Goal: Task Accomplishment & Management: Use online tool/utility

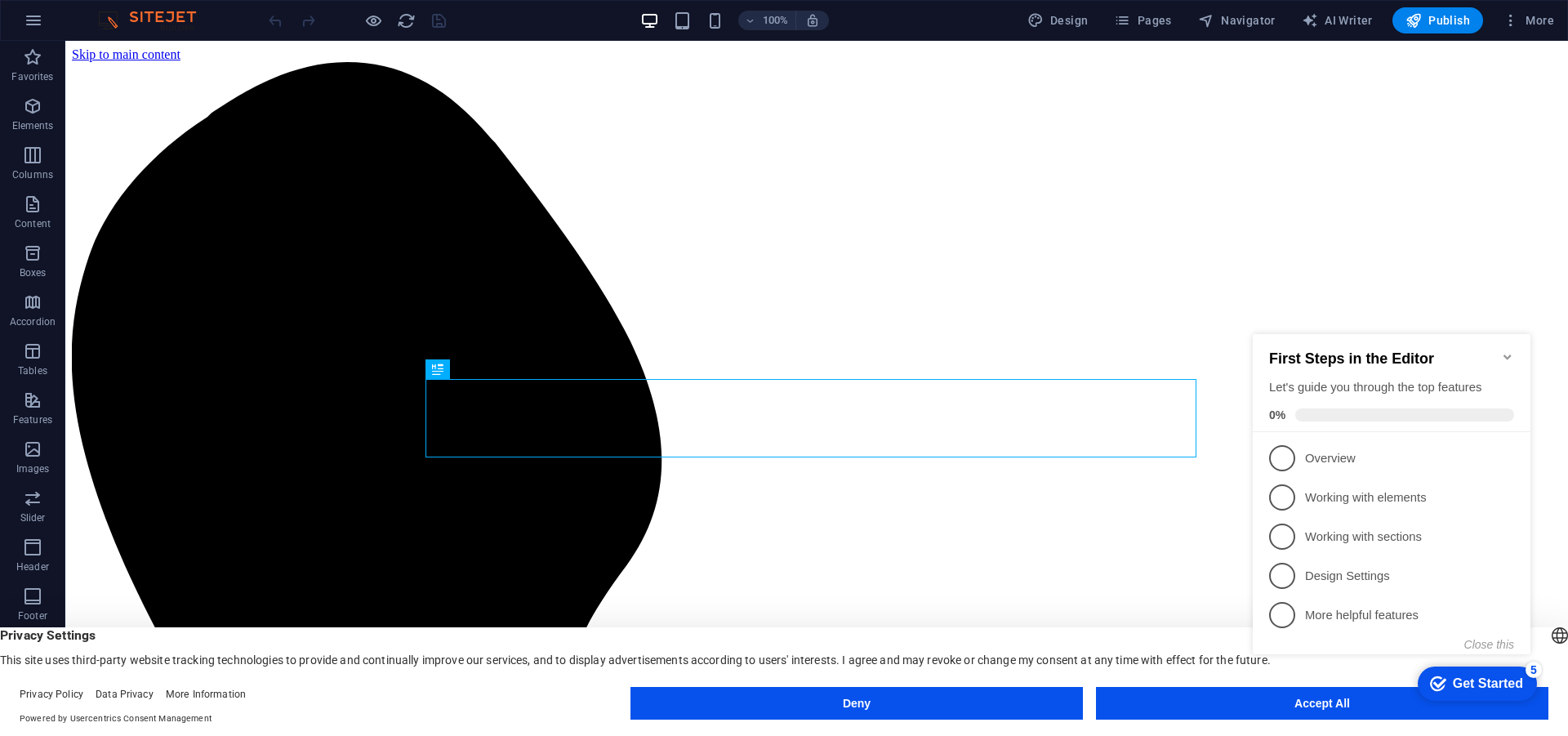
click at [1510, 353] on icon "Minimize checklist" at bounding box center [1508, 356] width 13 height 13
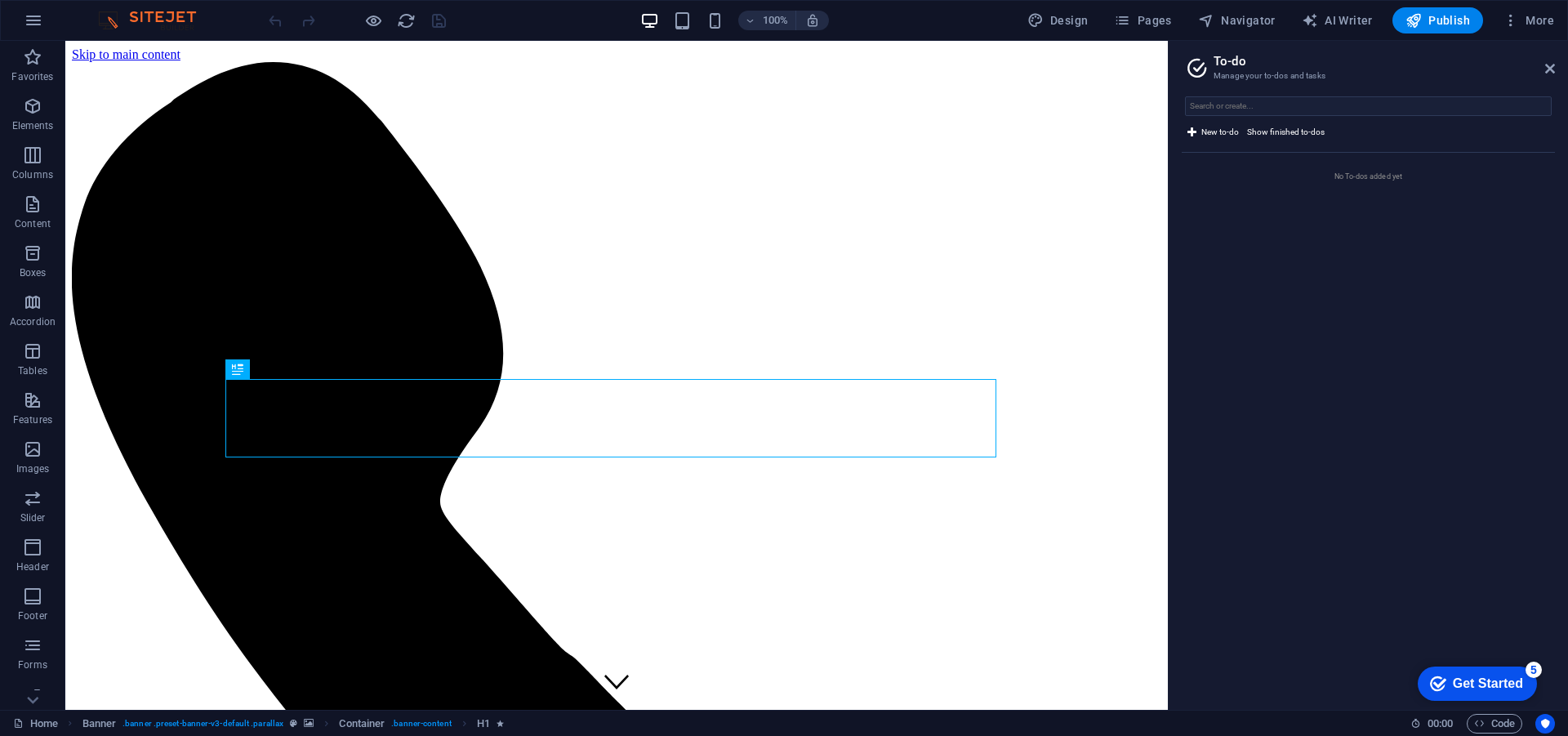
click at [1549, 67] on icon at bounding box center [1550, 68] width 10 height 13
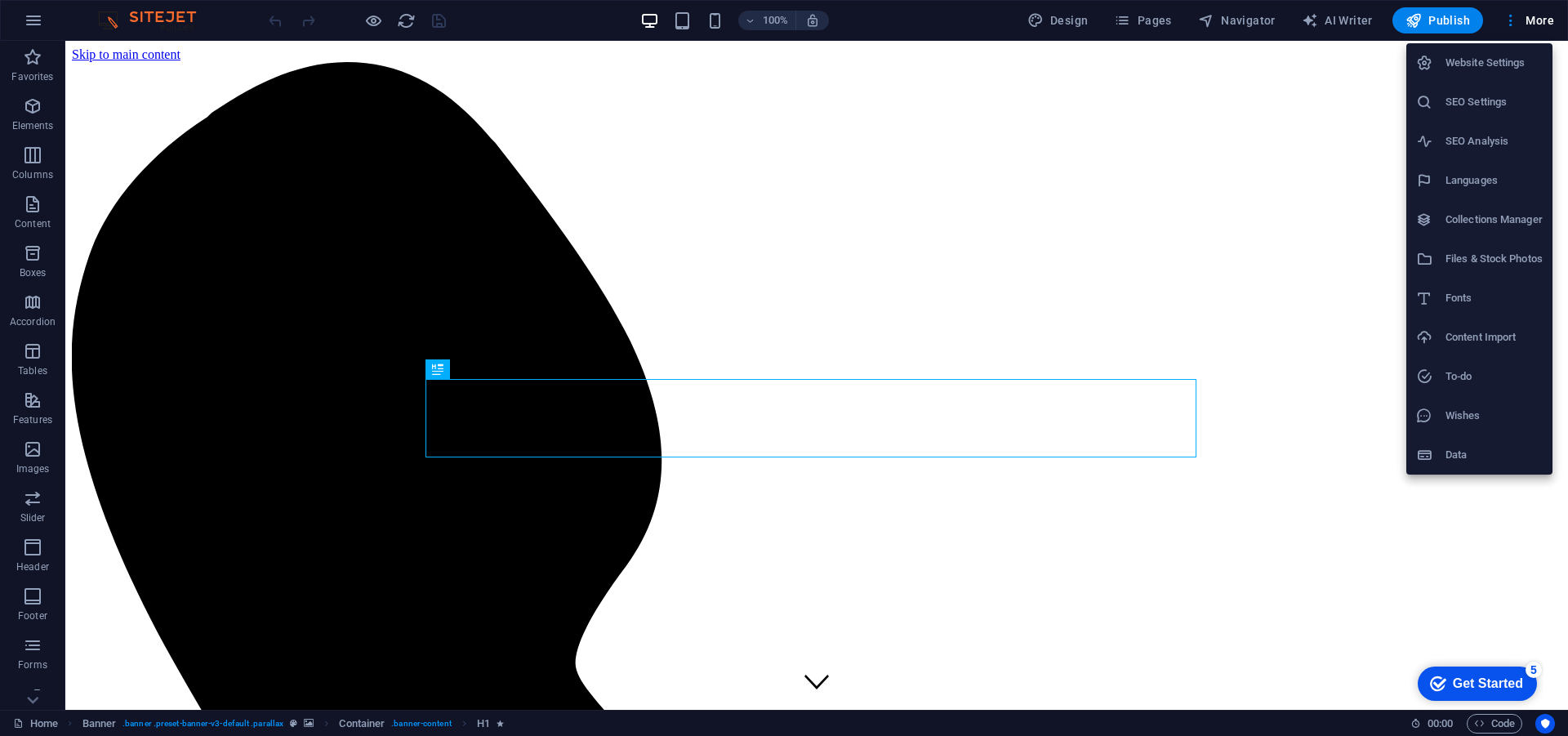
click at [17, 6] on div at bounding box center [784, 368] width 1568 height 736
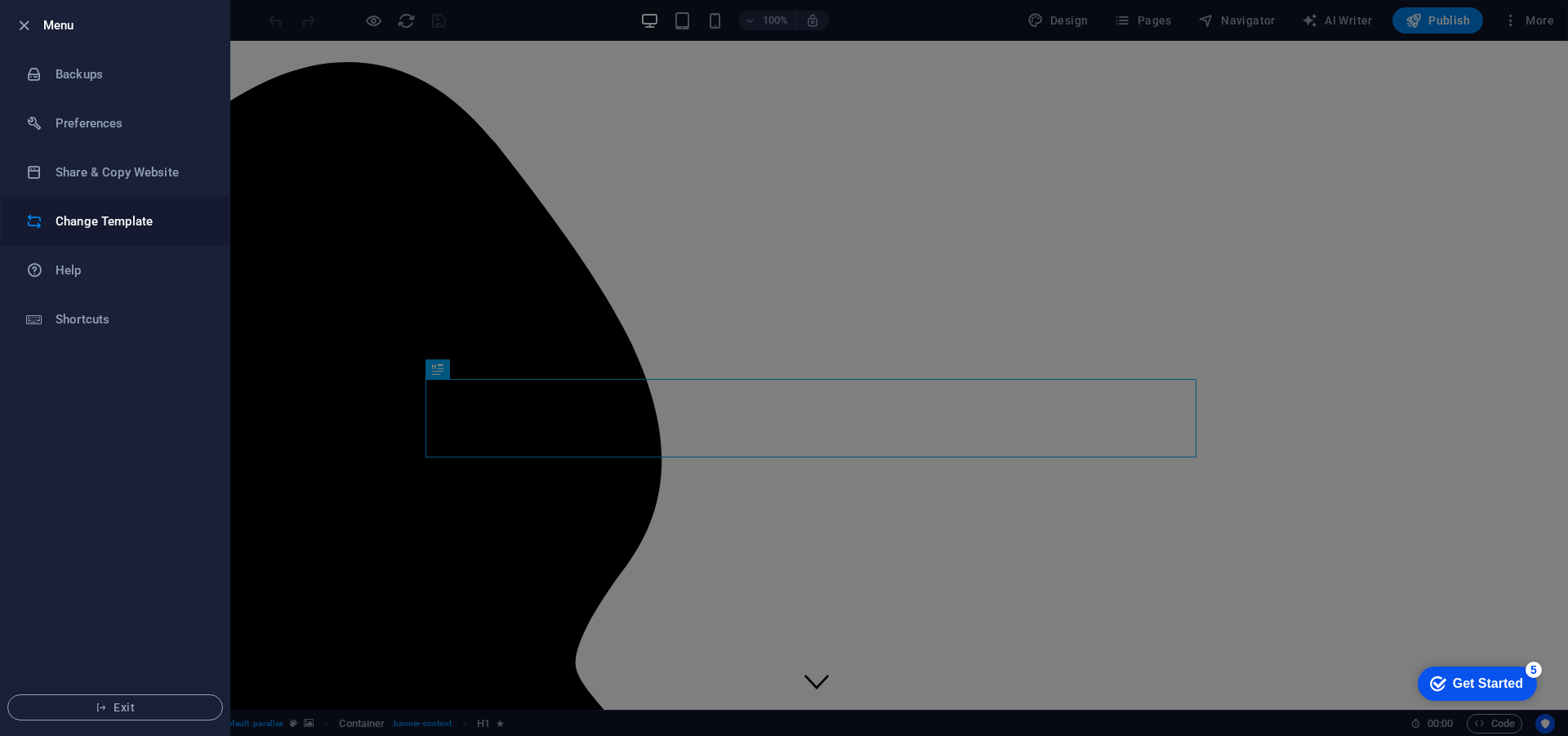
click at [138, 221] on h6 "Change Template" at bounding box center [131, 221] width 151 height 20
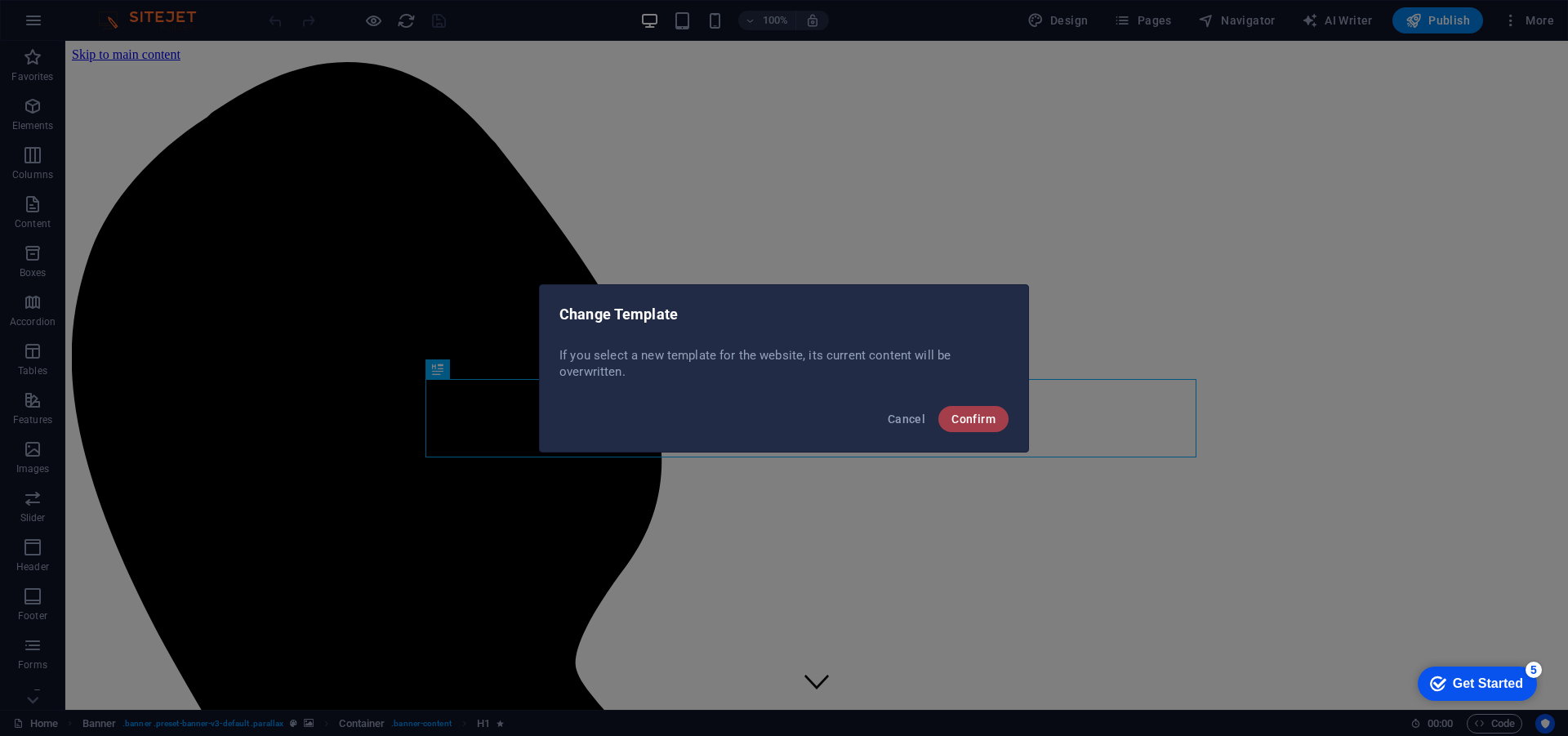
click at [955, 417] on span "Confirm" at bounding box center [973, 419] width 44 height 13
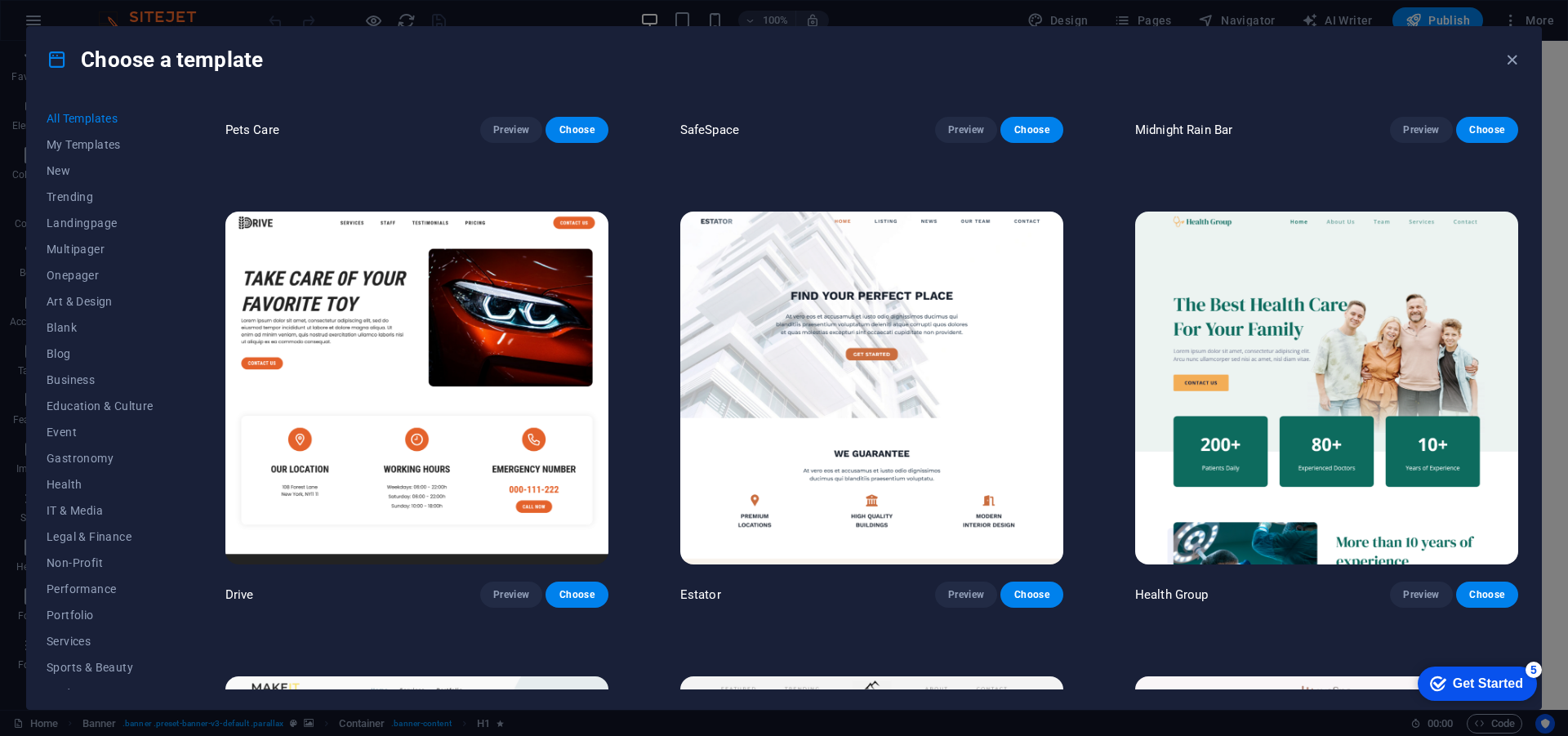
scroll to position [4084, 0]
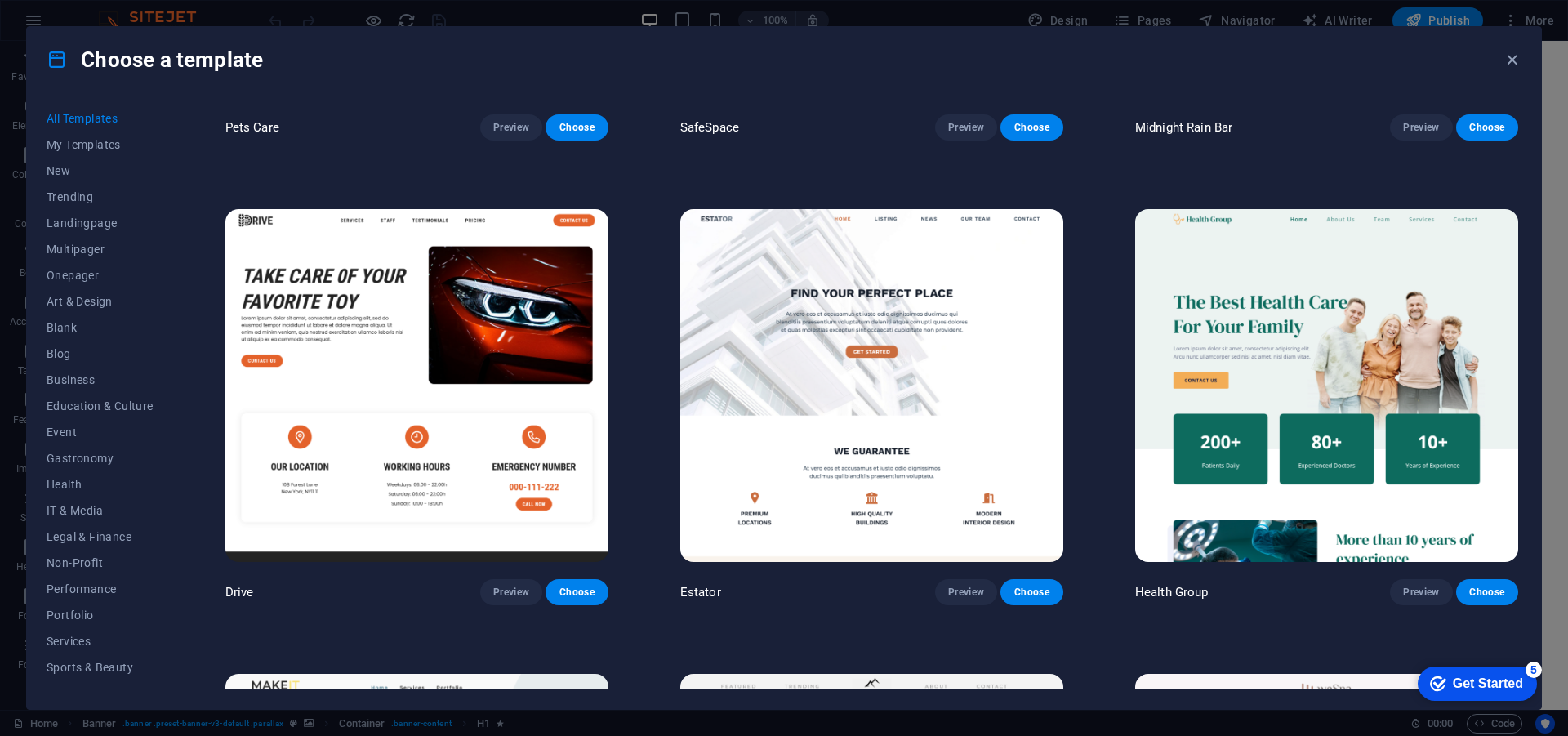
click at [419, 304] on img at bounding box center [417, 386] width 383 height 353
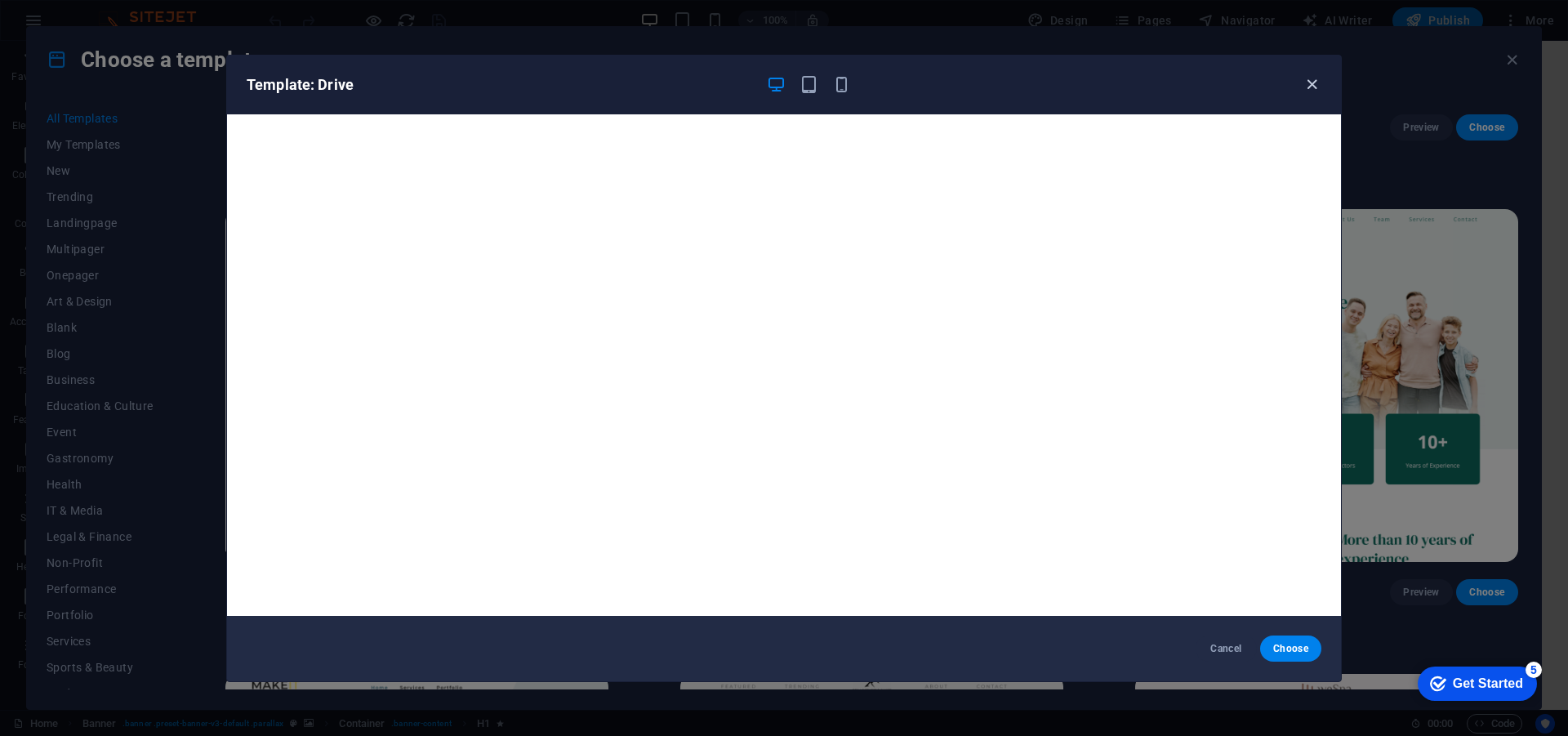
click at [1312, 81] on icon "button" at bounding box center [1311, 84] width 19 height 19
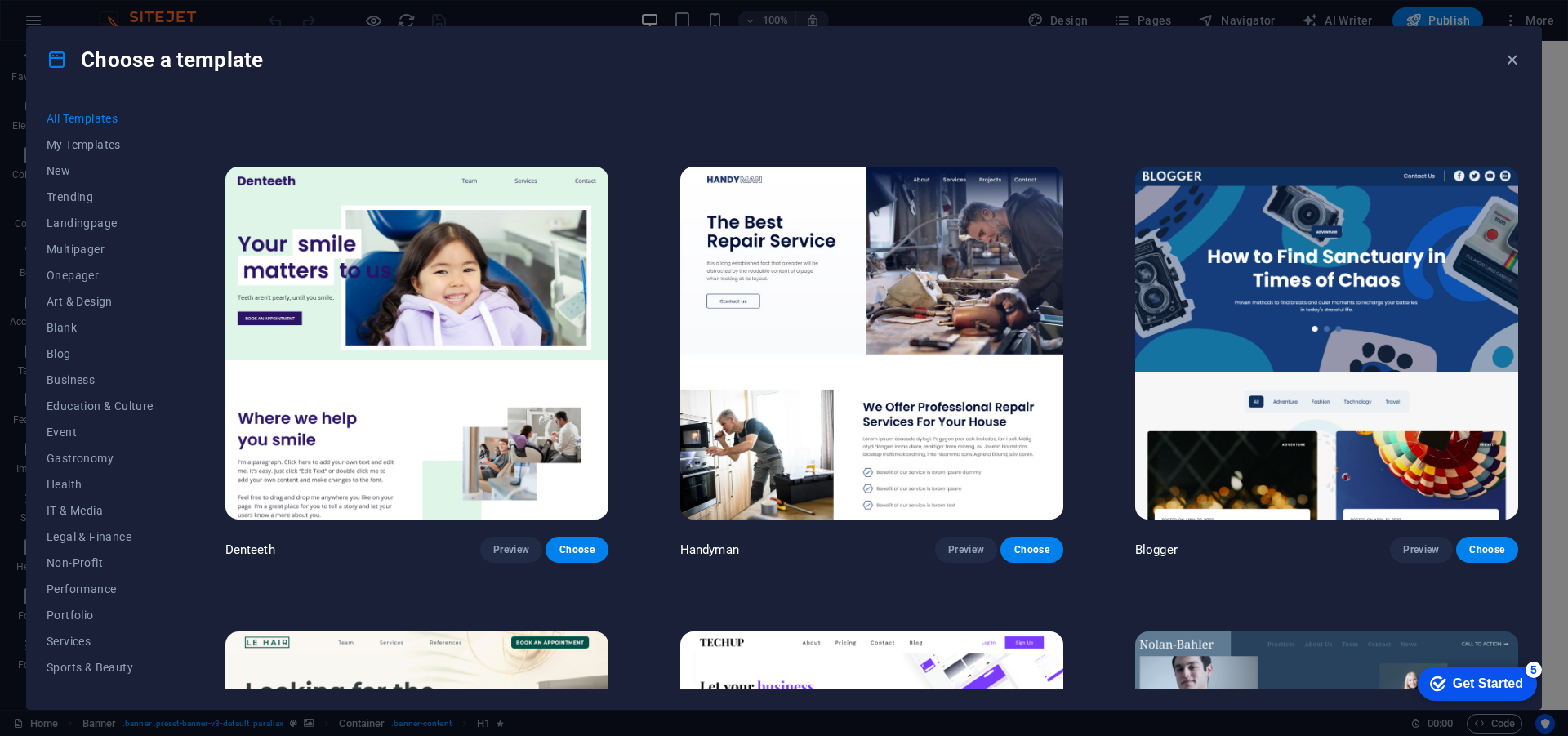
scroll to position [5962, 0]
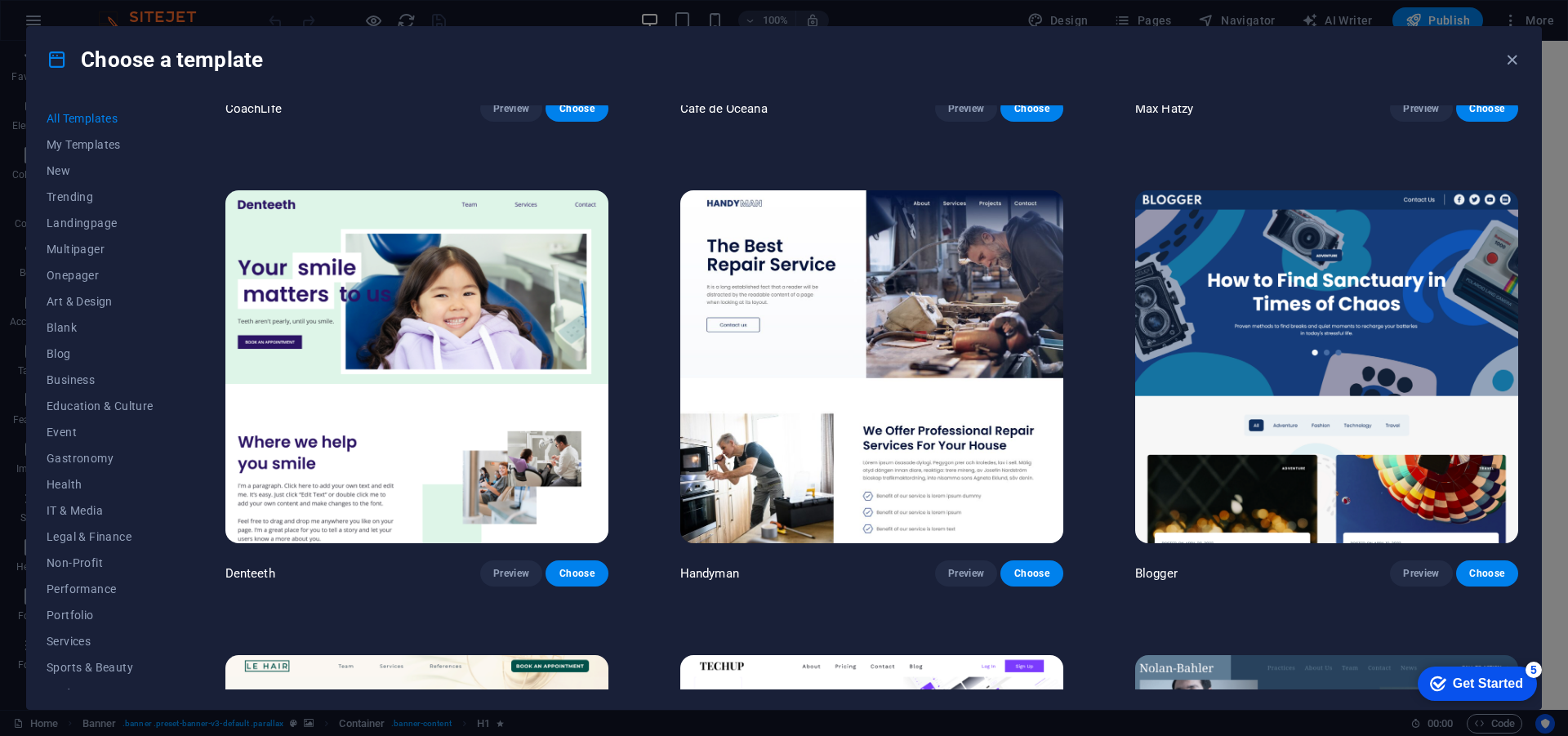
click at [849, 314] on img at bounding box center [872, 367] width 383 height 353
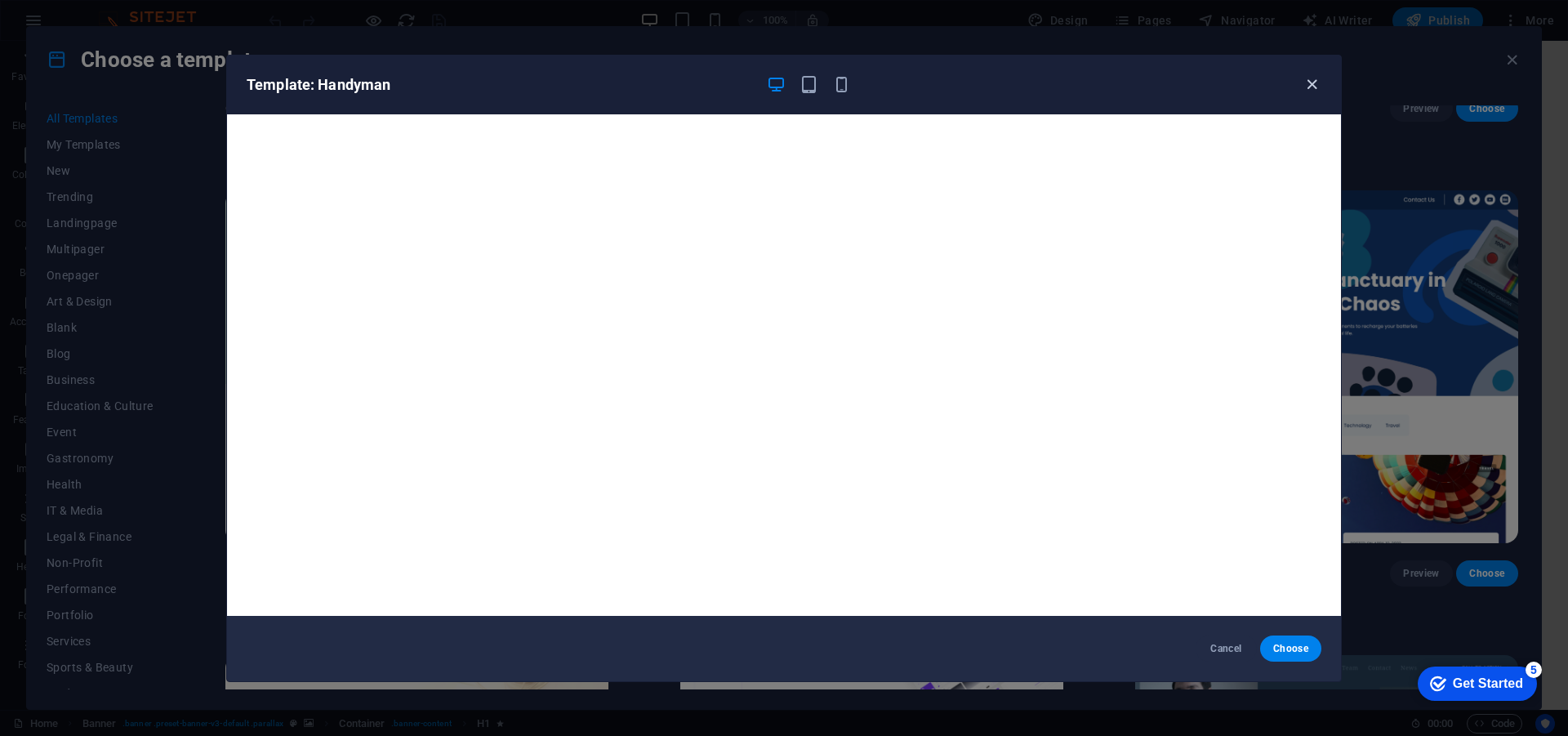
click at [1317, 85] on icon "button" at bounding box center [1311, 84] width 19 height 19
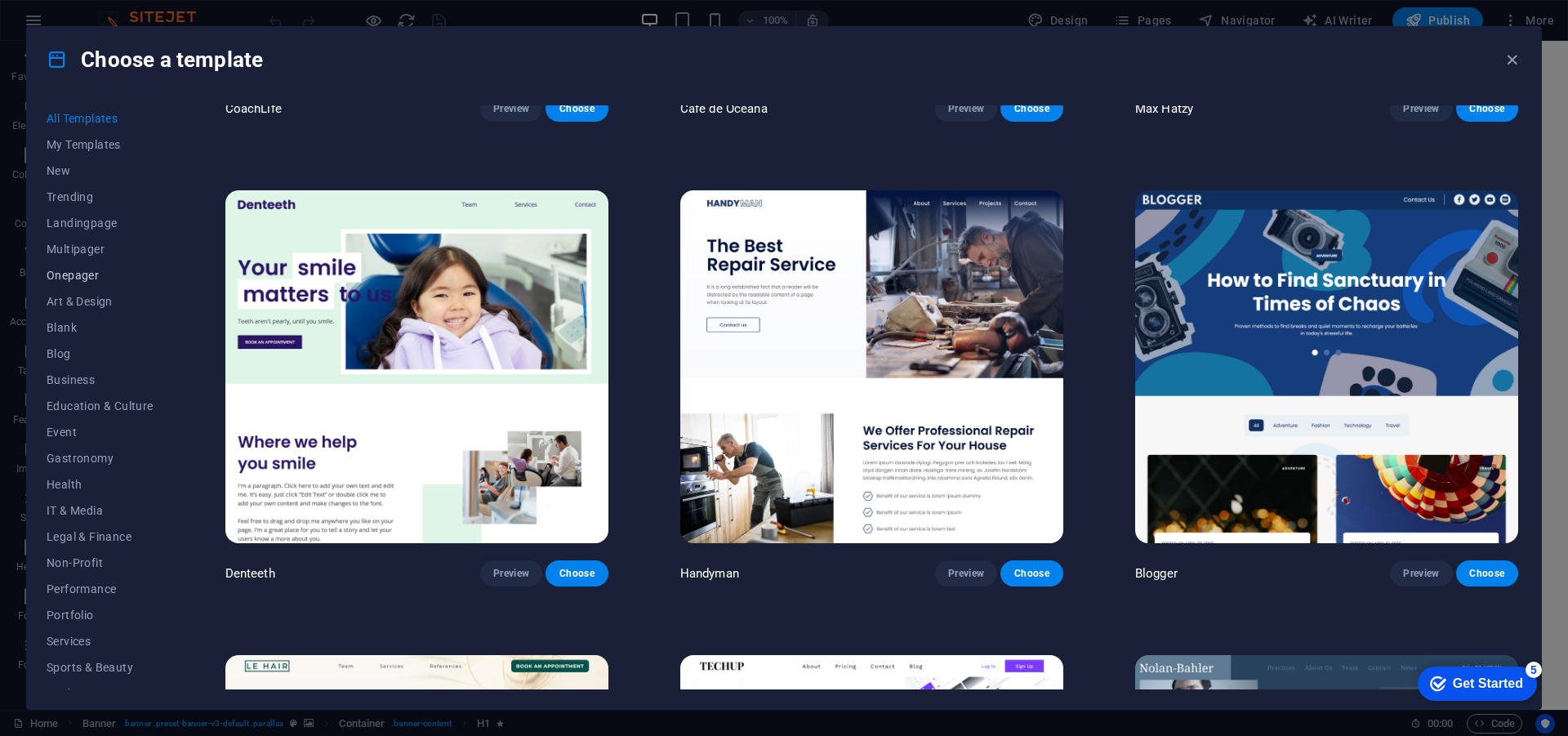
click at [80, 274] on span "Onepager" at bounding box center [100, 275] width 107 height 13
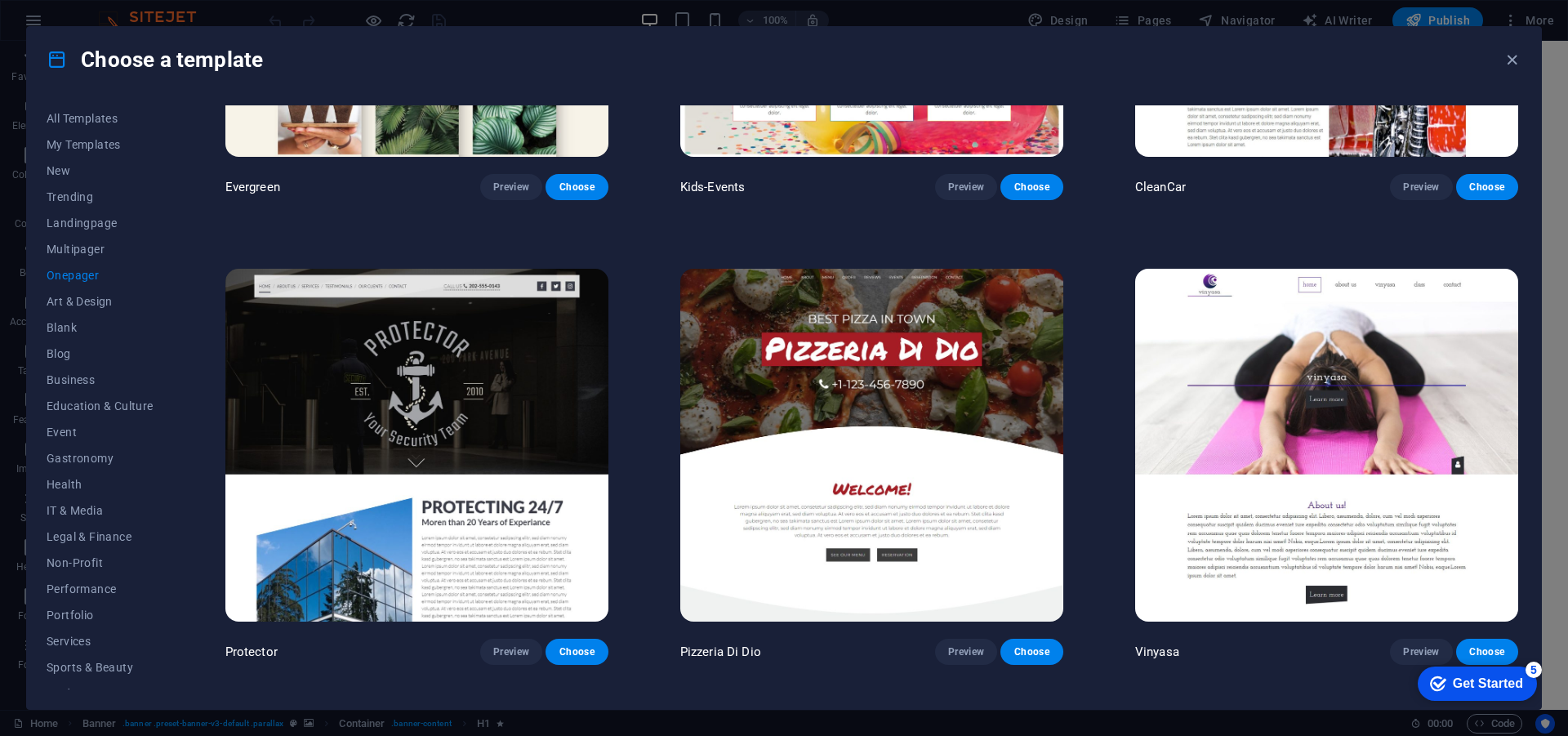
scroll to position [3565, 0]
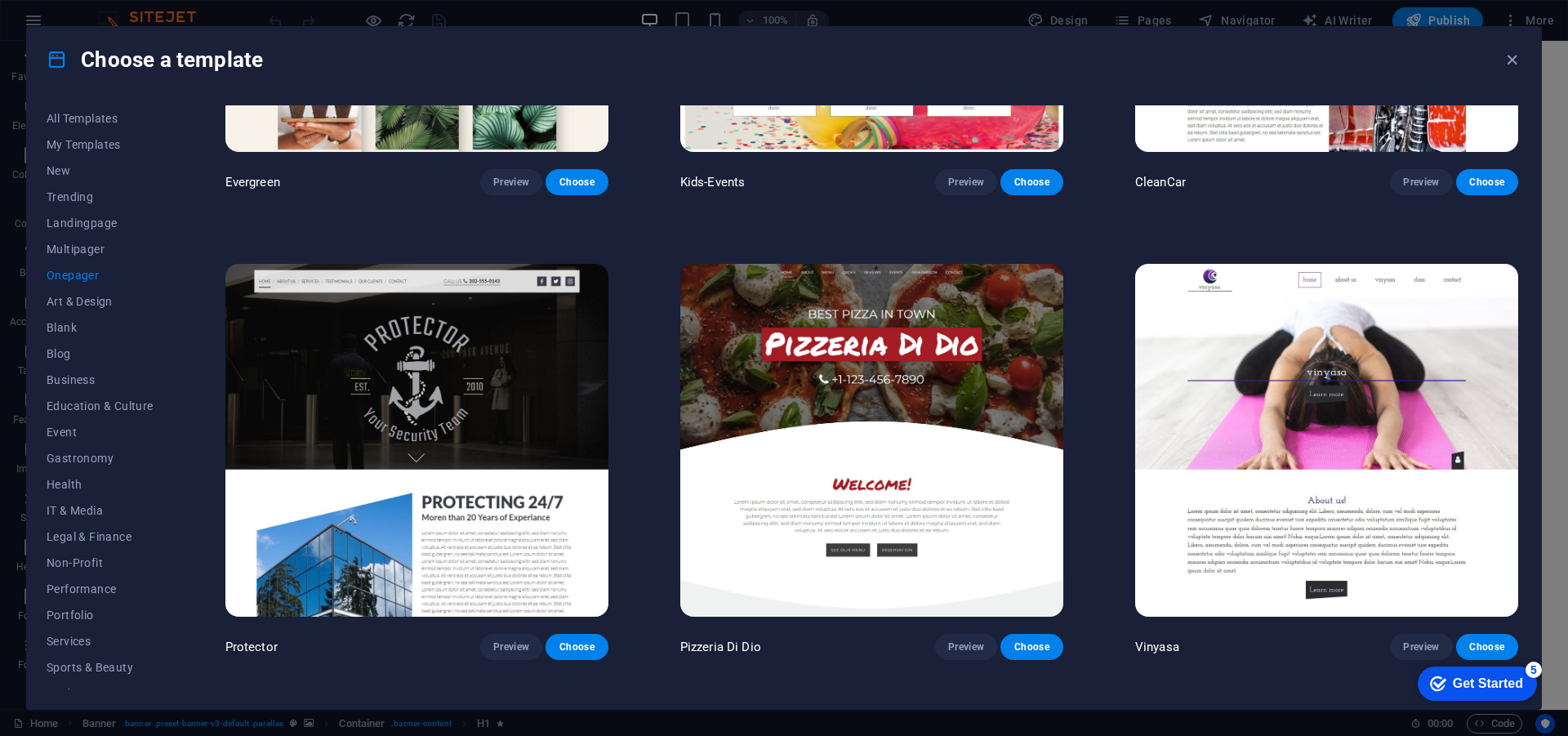
click at [531, 364] on img at bounding box center [417, 440] width 383 height 353
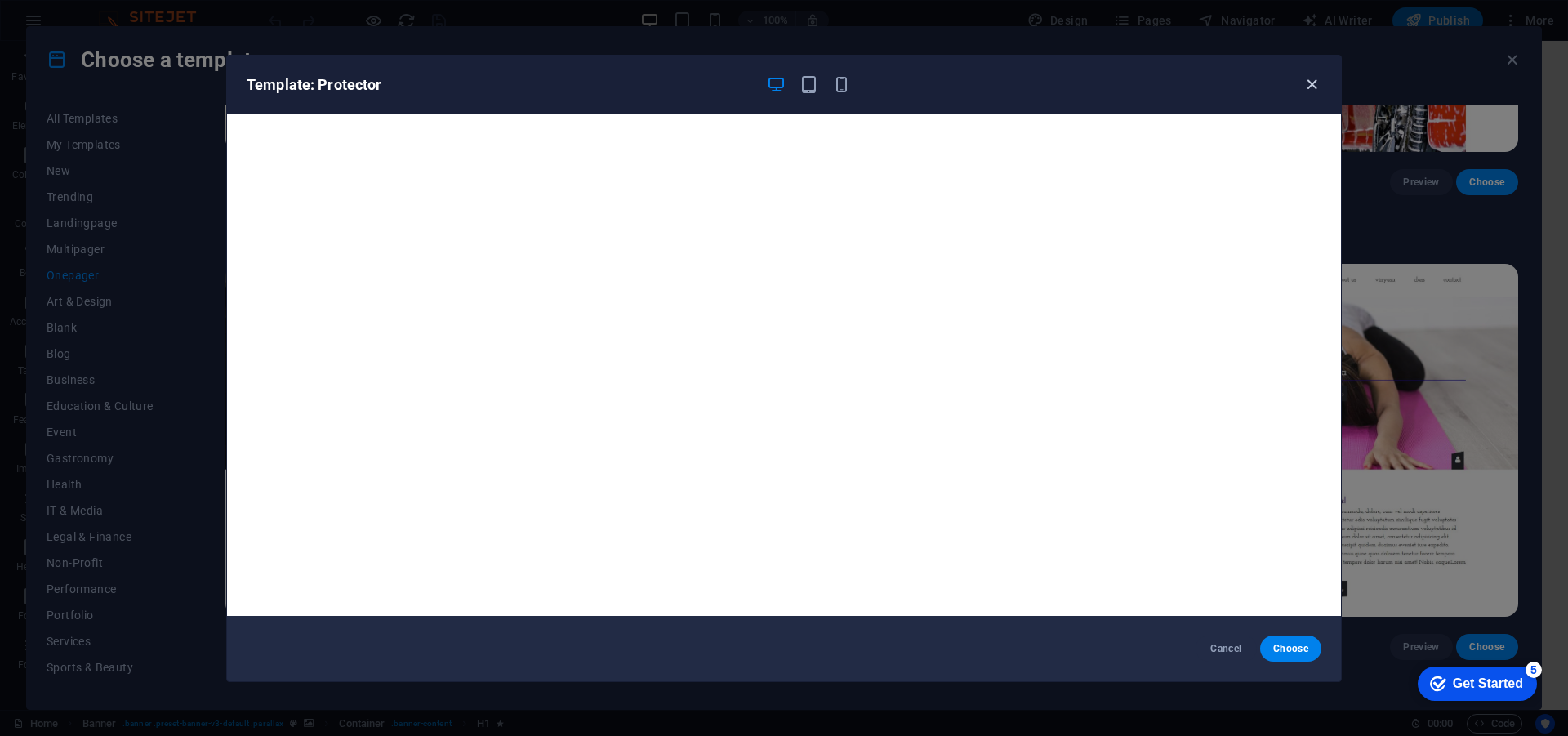
click at [1315, 81] on icon "button" at bounding box center [1311, 84] width 19 height 19
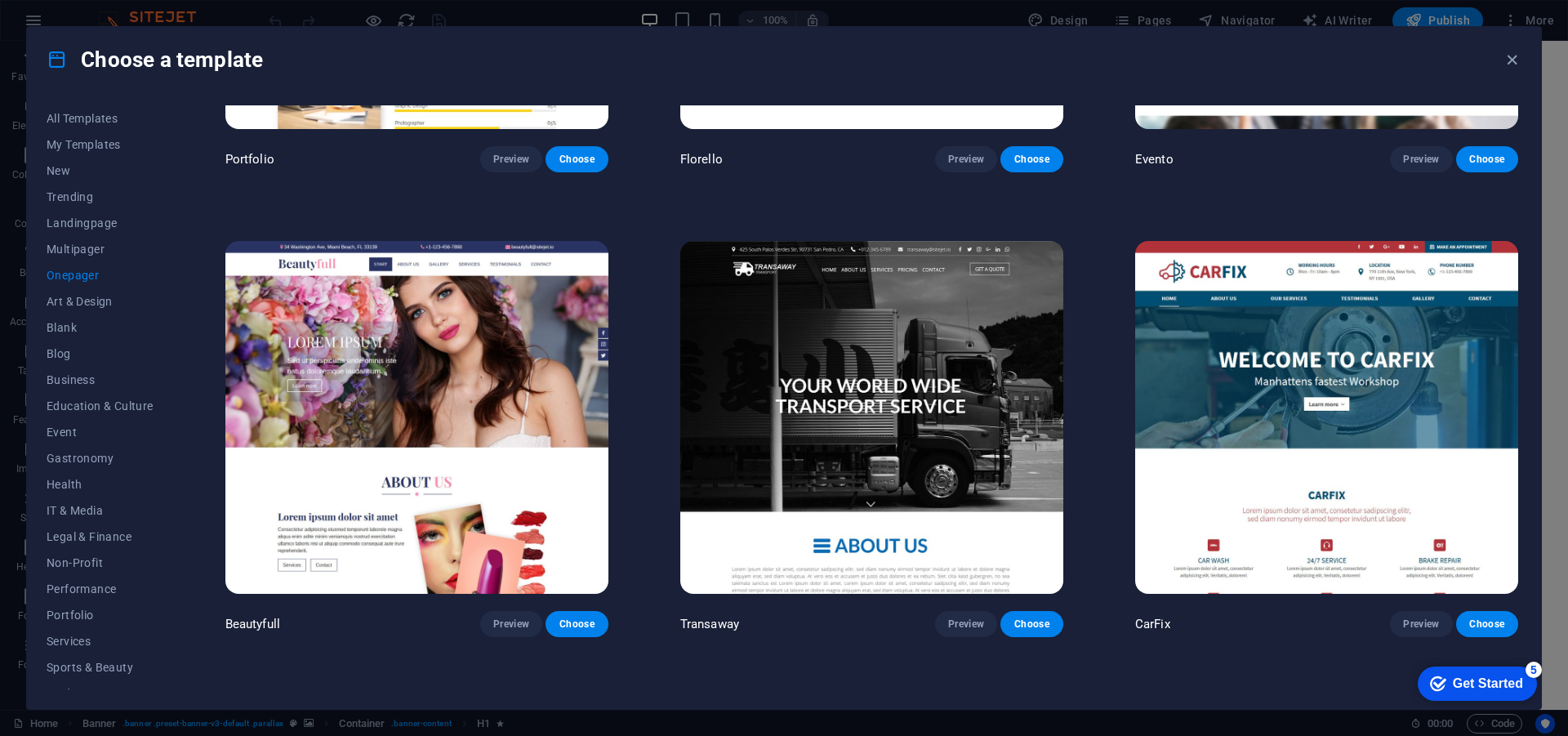
scroll to position [8711, 0]
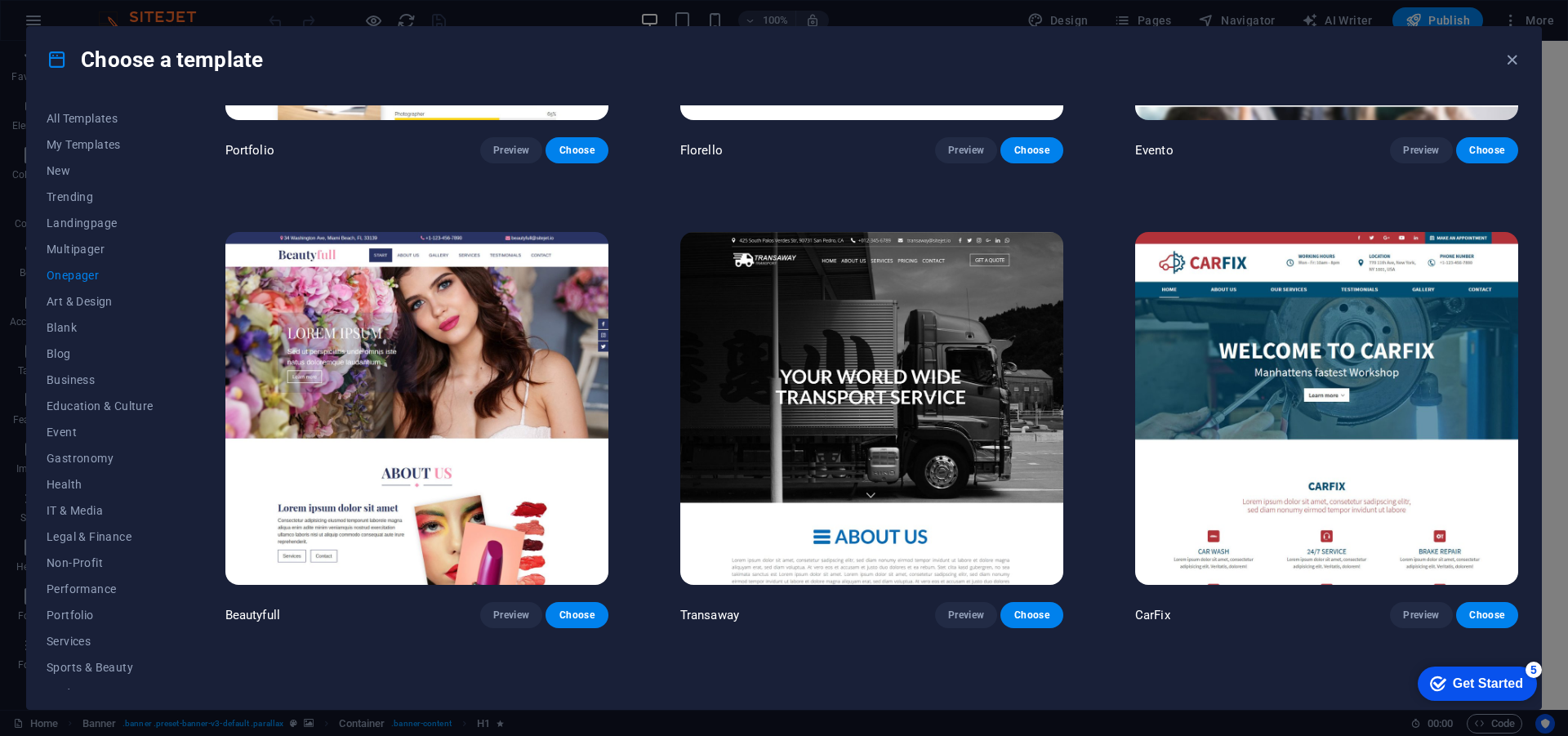
click at [875, 370] on img at bounding box center [872, 409] width 383 height 353
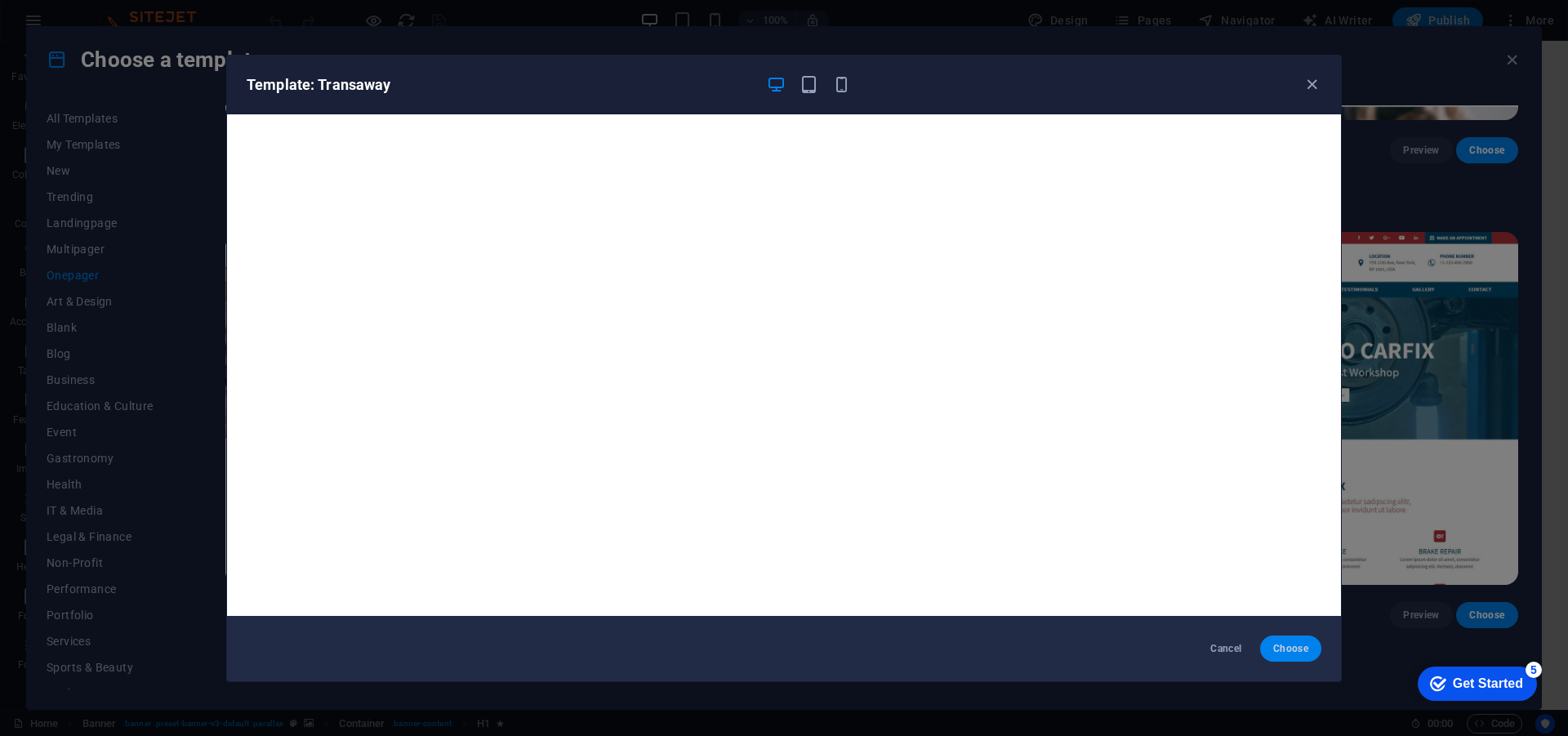
click at [1290, 642] on span "Choose" at bounding box center [1290, 648] width 35 height 13
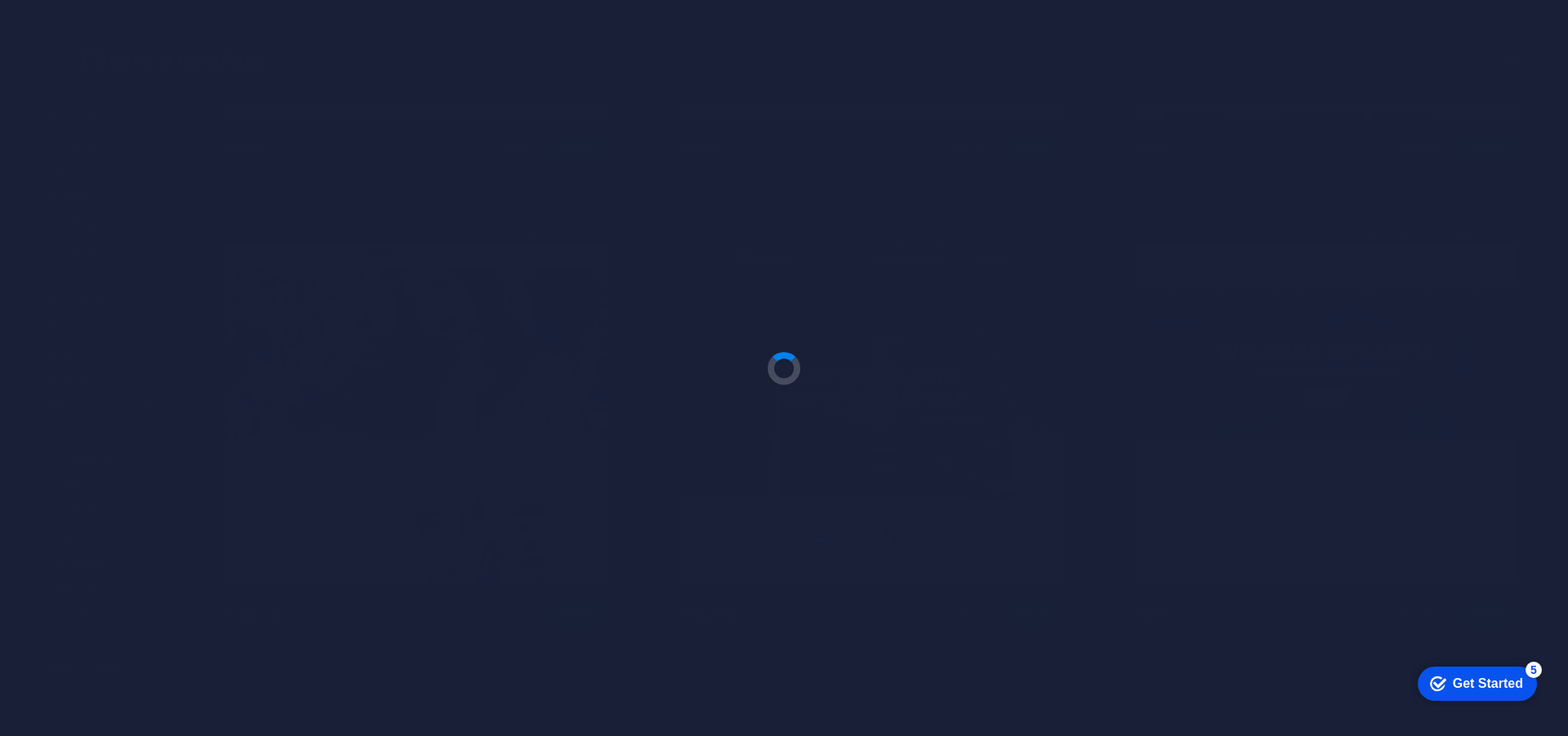
click at [1488, 682] on div "Get Started" at bounding box center [1488, 683] width 70 height 15
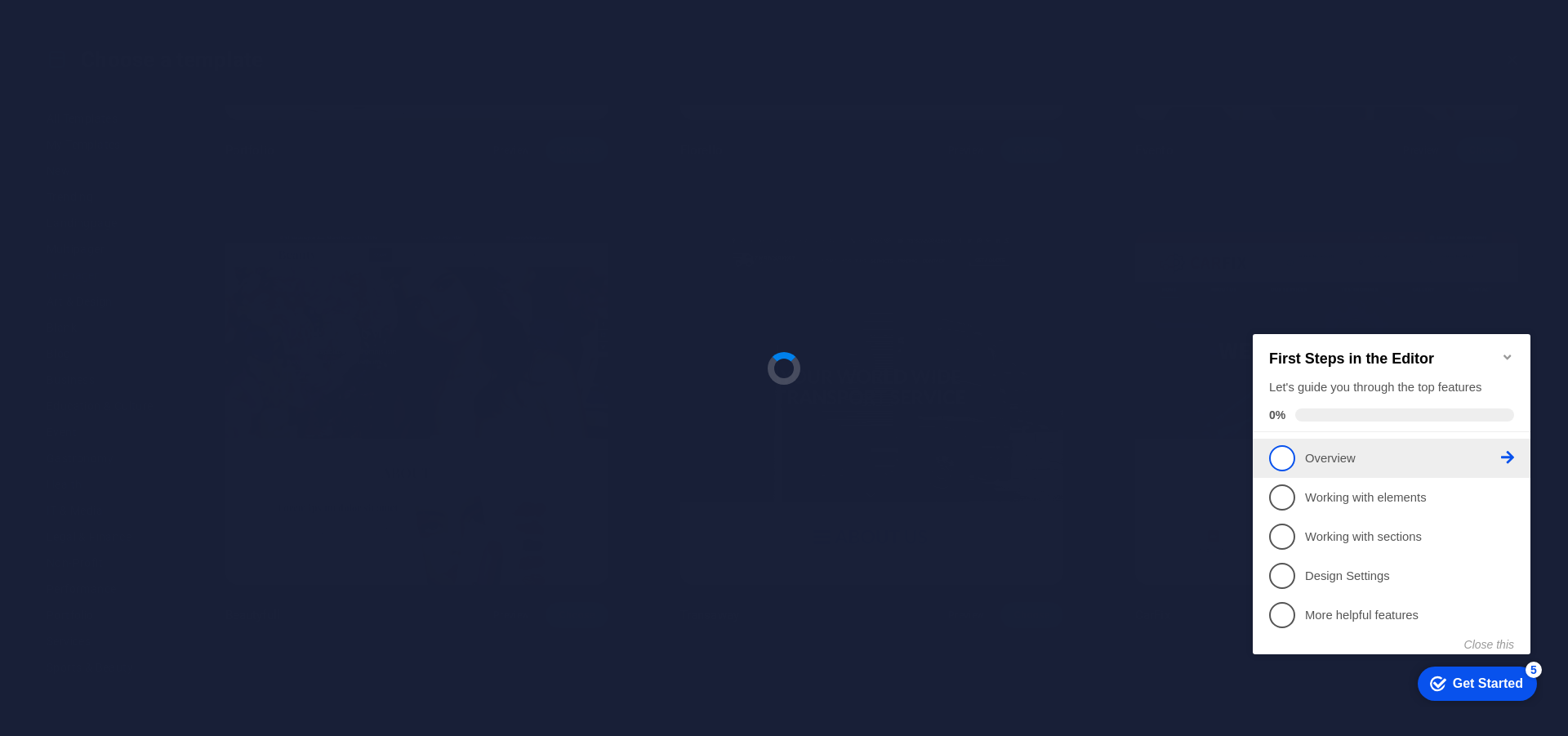
click at [1288, 459] on span "1" at bounding box center [1282, 458] width 26 height 26
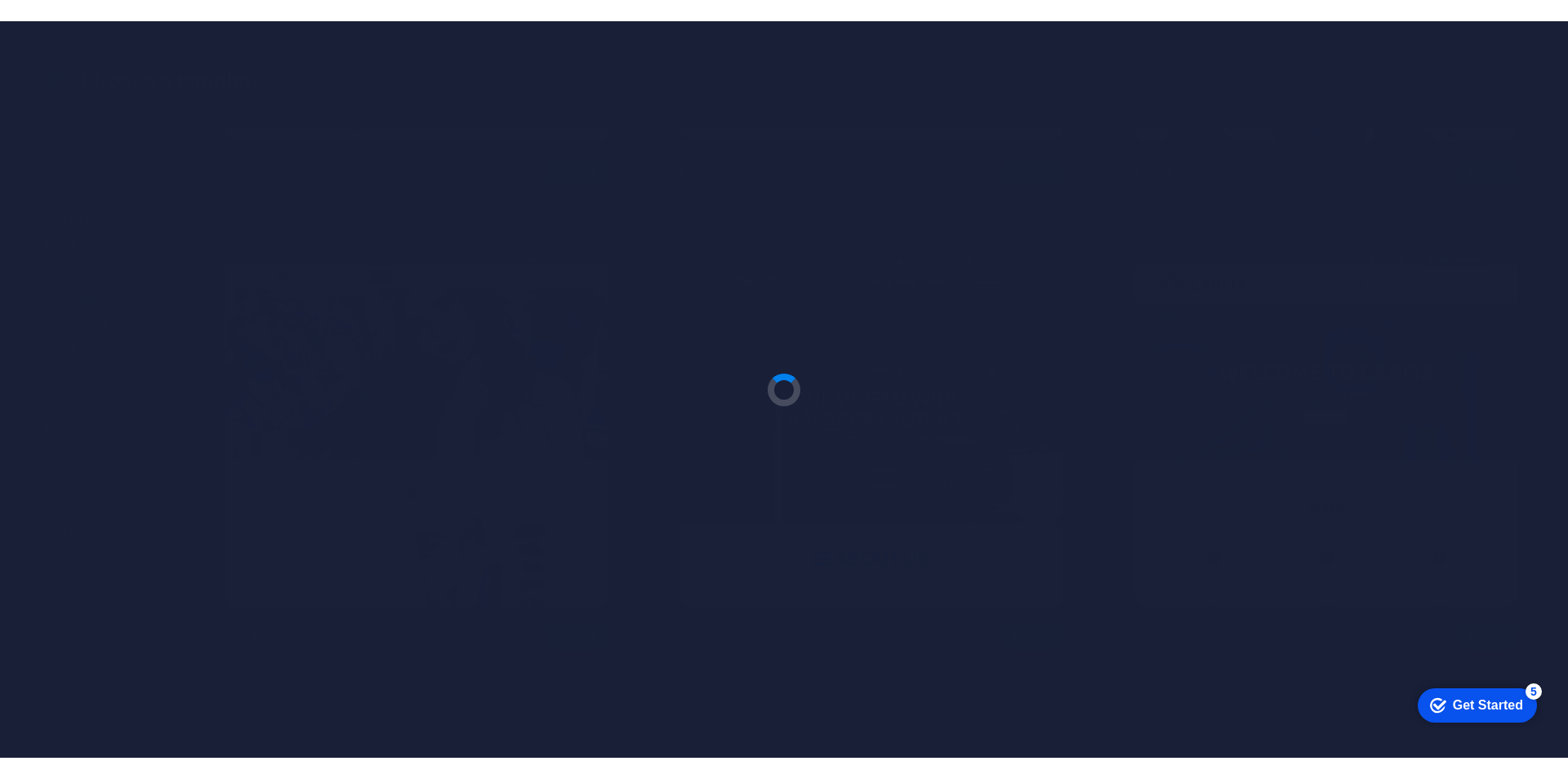
scroll to position [0, 0]
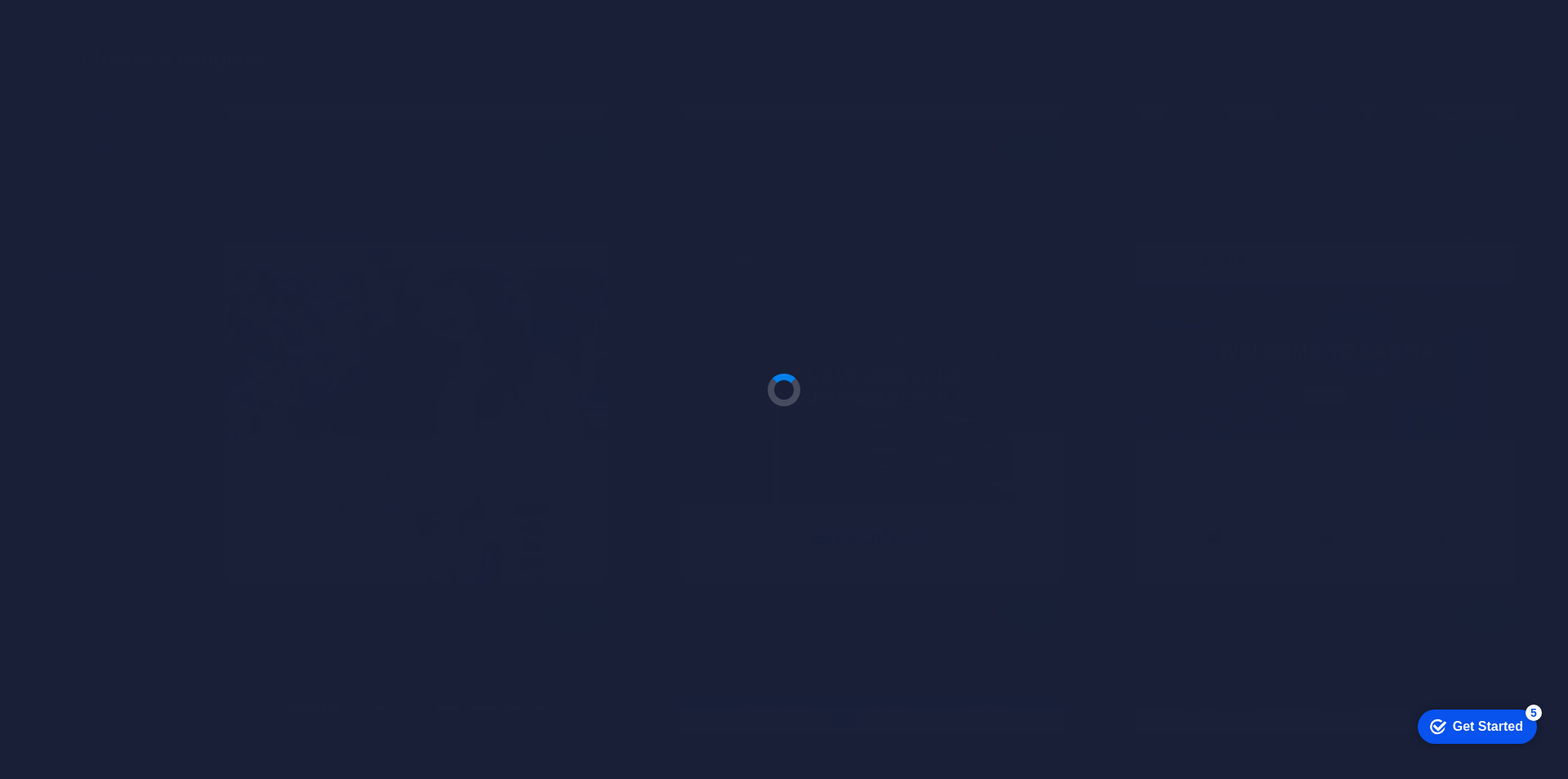
click at [1475, 724] on div "Get Started" at bounding box center [1488, 726] width 70 height 15
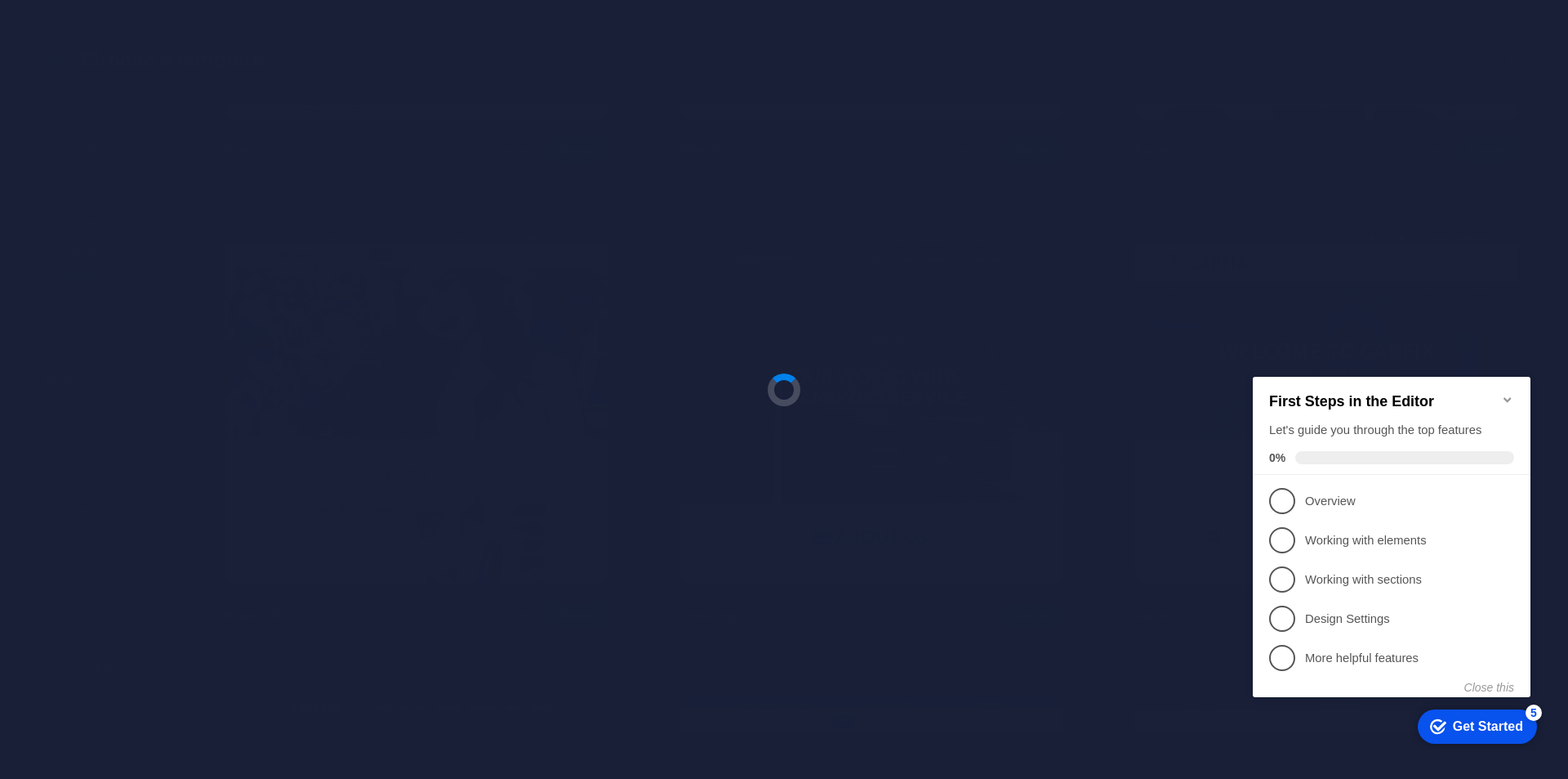
click at [1509, 493] on icon at bounding box center [1508, 499] width 13 height 13
